Goal: Navigation & Orientation: Find specific page/section

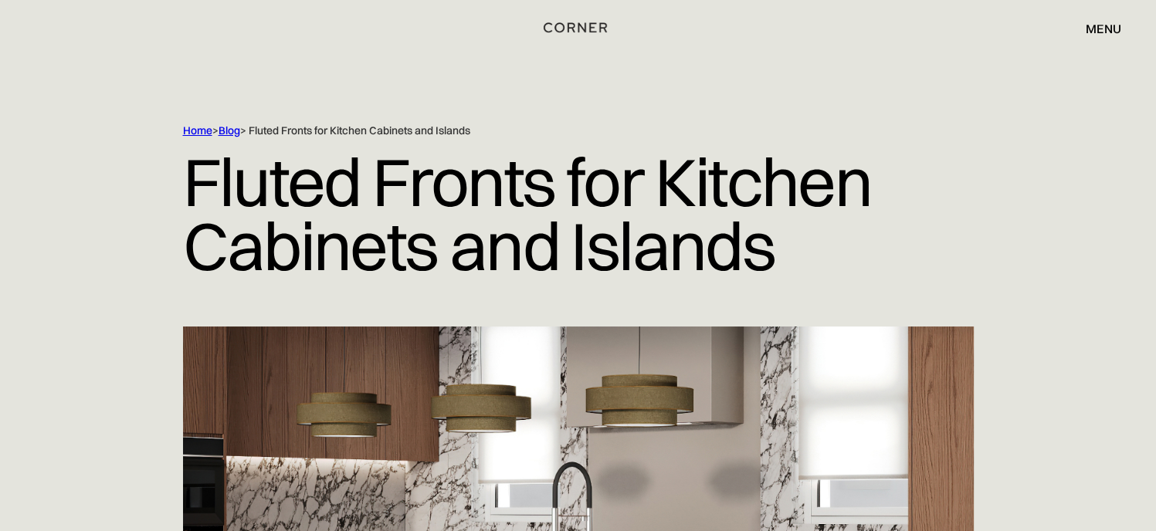
click at [575, 29] on img "home" at bounding box center [575, 28] width 63 height 20
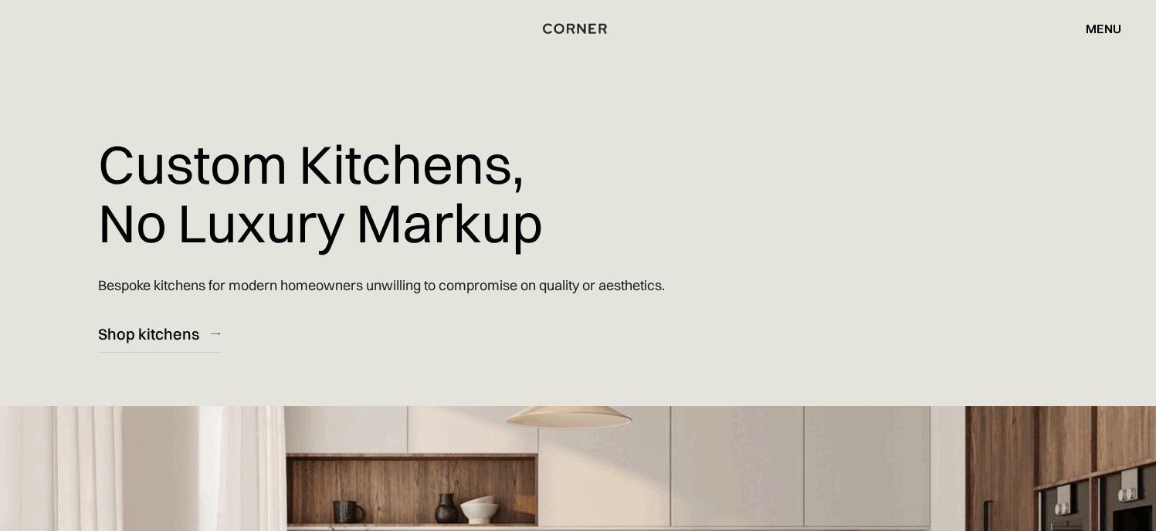
click at [1114, 32] on div "menu" at bounding box center [1104, 28] width 36 height 12
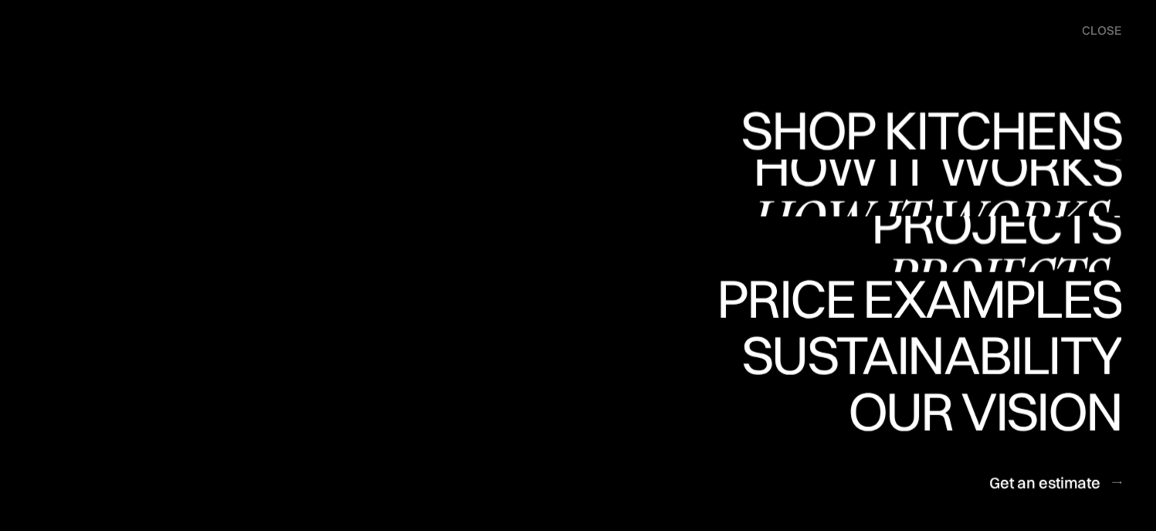
click at [0, 0] on div "Projects" at bounding box center [0, 0] width 0 height 0
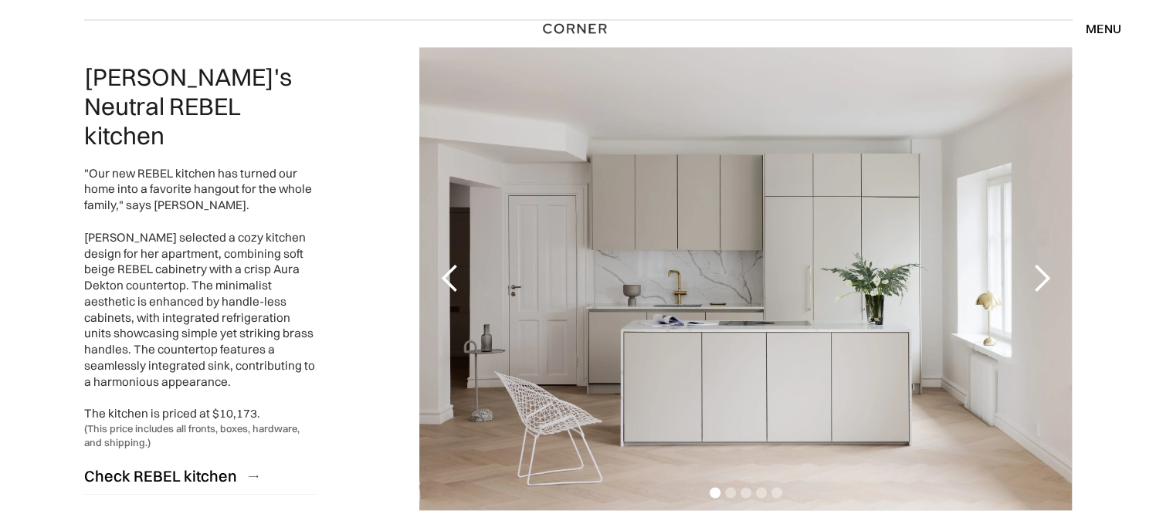
scroll to position [2394, 0]
